Goal: Transaction & Acquisition: Download file/media

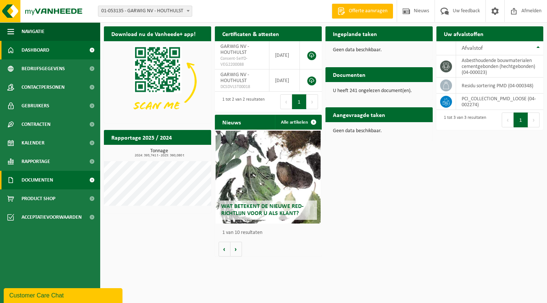
click at [30, 184] on span "Documenten" at bounding box center [38, 180] width 32 height 19
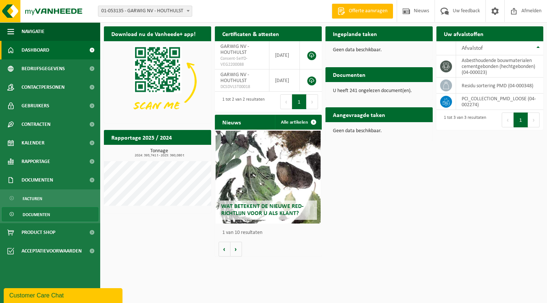
click at [32, 214] on span "Documenten" at bounding box center [36, 214] width 27 height 14
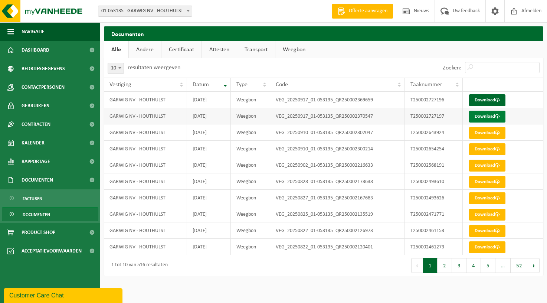
click at [484, 115] on link "Download" at bounding box center [487, 117] width 36 height 12
click at [485, 99] on link "Download" at bounding box center [487, 100] width 36 height 12
